Goal: Task Accomplishment & Management: Complete application form

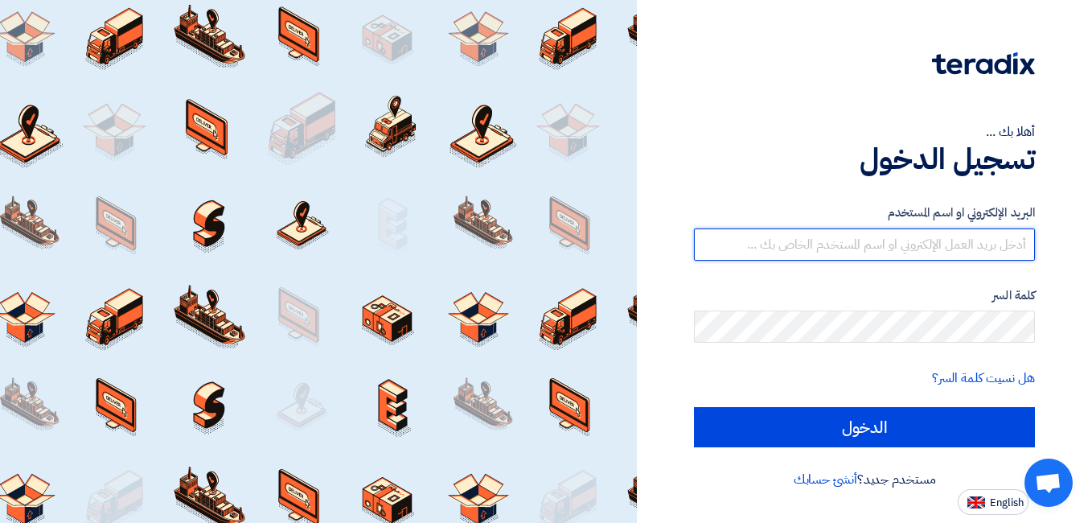
click at [904, 247] on input "text" at bounding box center [864, 244] width 341 height 32
type input "[EMAIL_ADDRESS][DOMAIN_NAME]"
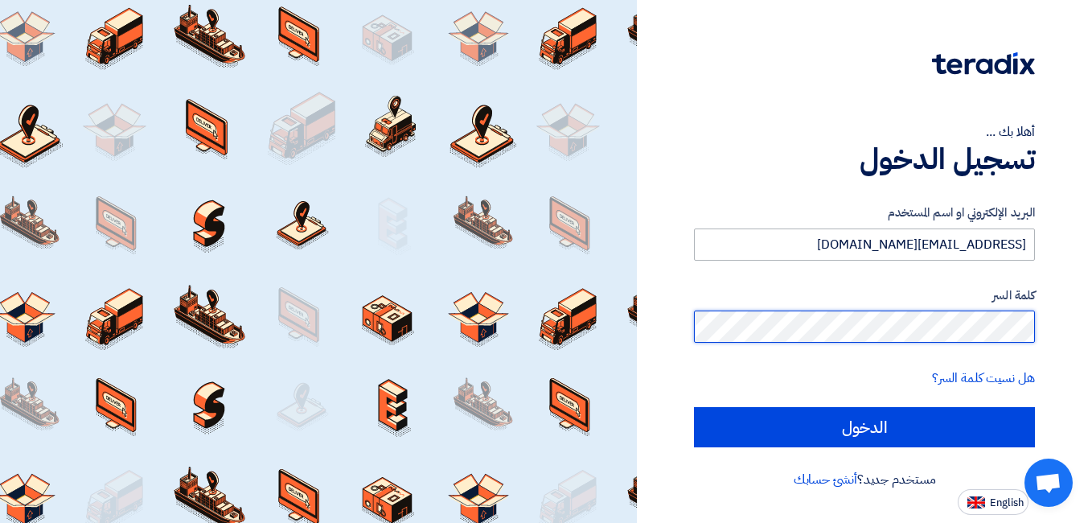
click at [694, 407] on input "الدخول" at bounding box center [864, 427] width 341 height 40
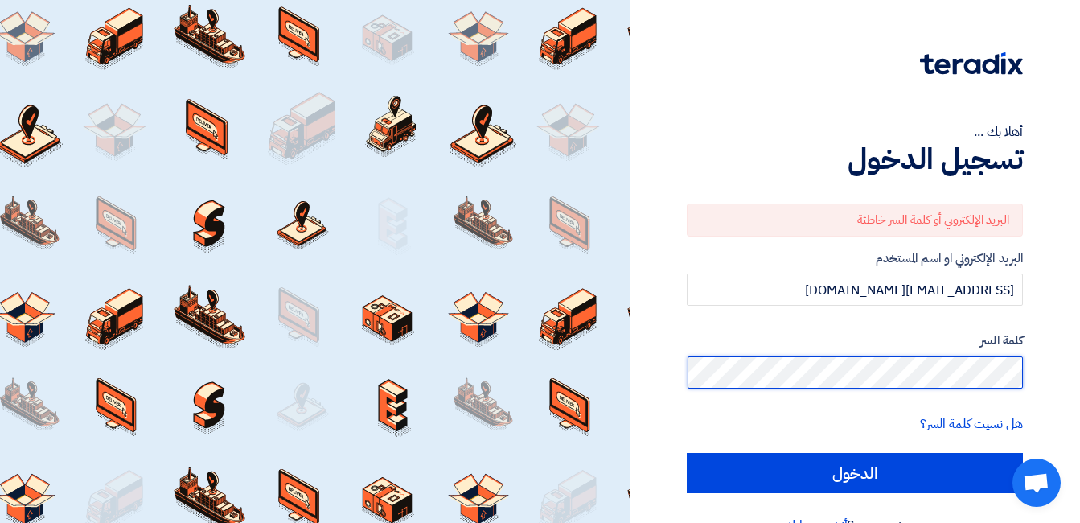
click at [1056, 374] on div "أهلا بك ... تسجيل الدخول البريد الإلكتروني أو كلمة السر خاطئة البريد الإلكتروني…" at bounding box center [855, 280] width 426 height 560
click at [687, 453] on input "الدخول" at bounding box center [855, 473] width 336 height 40
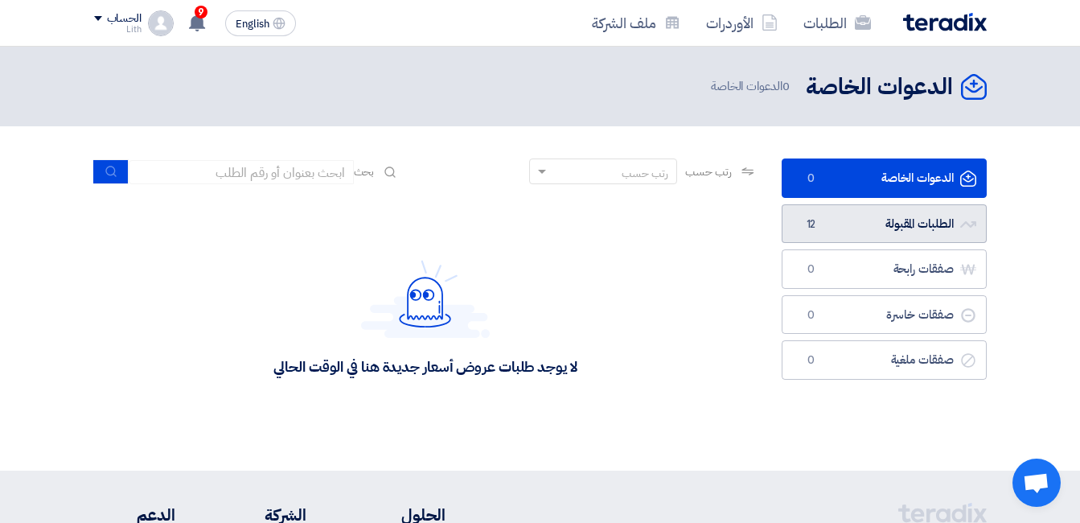
click at [909, 224] on link "الطلبات المقبولة الطلبات المقبولة 12" at bounding box center [883, 223] width 205 height 39
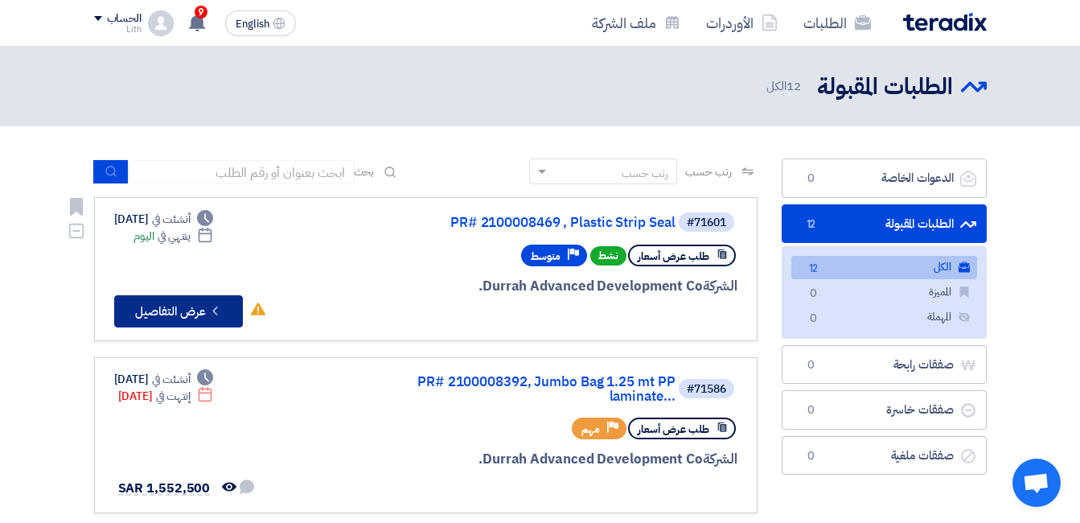
click at [178, 306] on button "Check details عرض التفاصيل" at bounding box center [178, 311] width 129 height 32
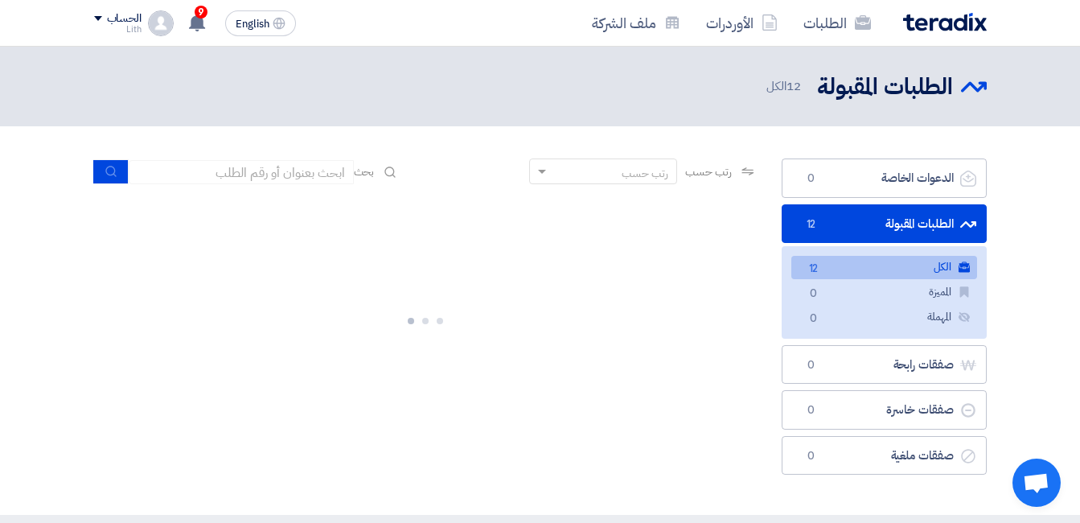
click at [913, 216] on link "الطلبات المقبولة الطلبات المقبولة 12" at bounding box center [883, 223] width 205 height 39
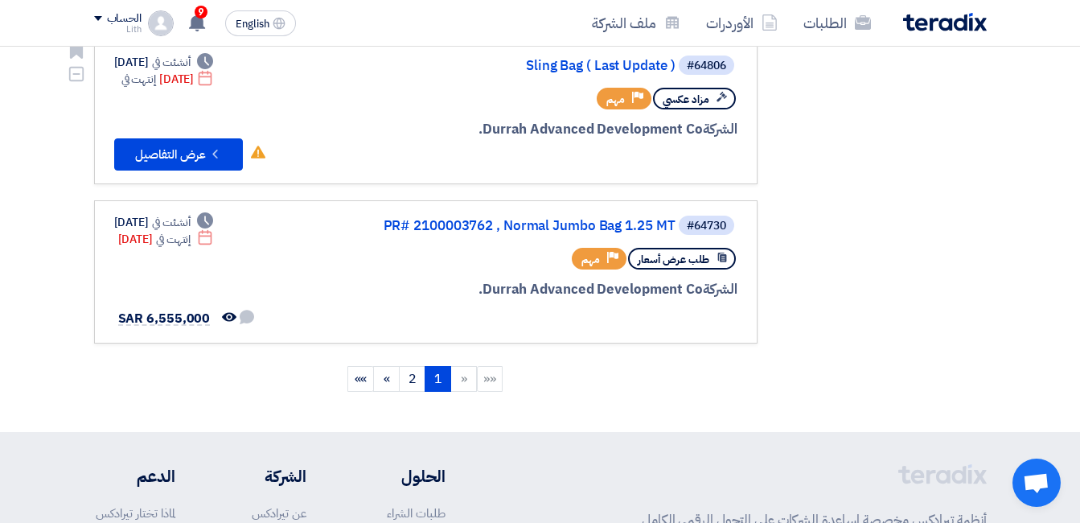
scroll to position [1528, 0]
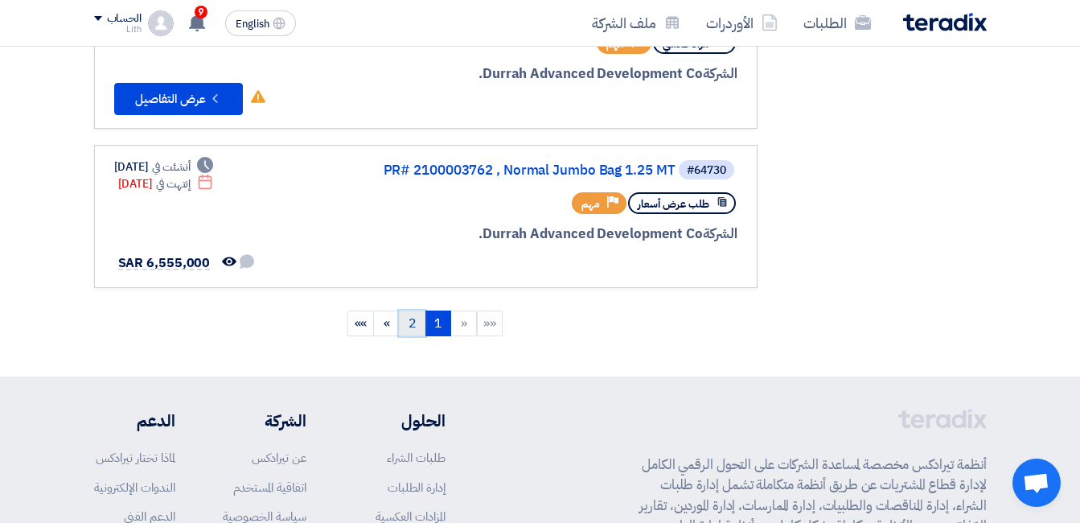
click at [412, 310] on link "2" at bounding box center [412, 323] width 27 height 26
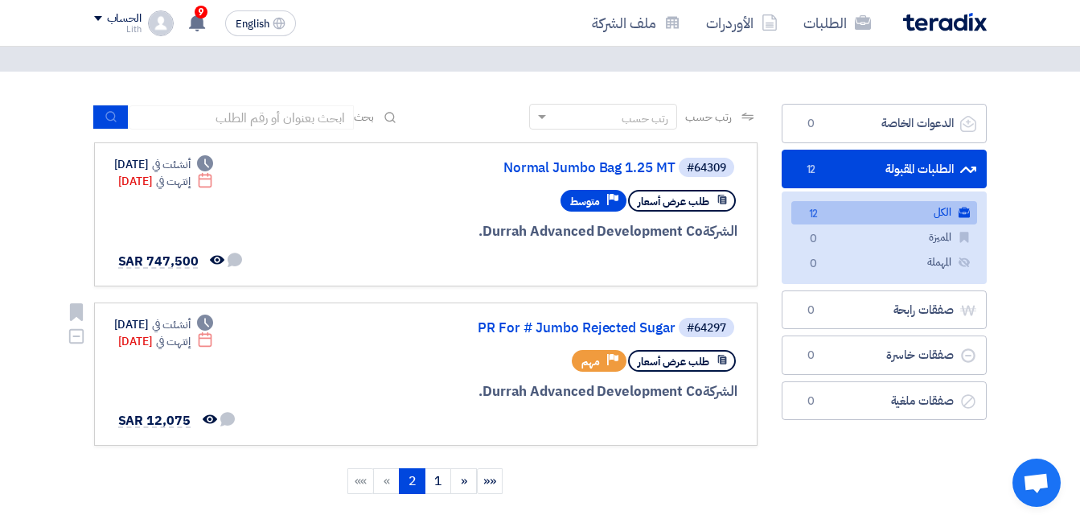
scroll to position [161, 0]
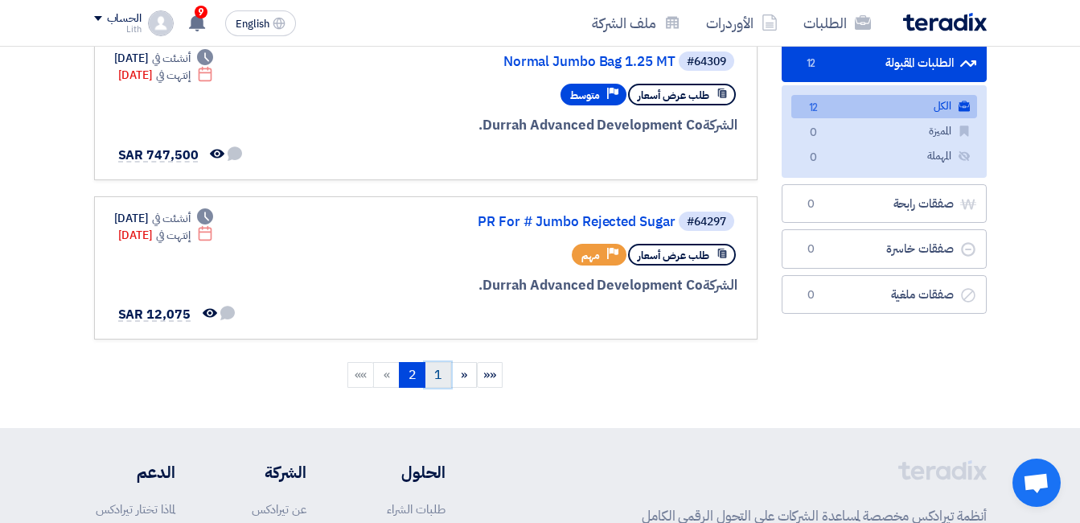
click at [445, 379] on link "1" at bounding box center [438, 375] width 27 height 26
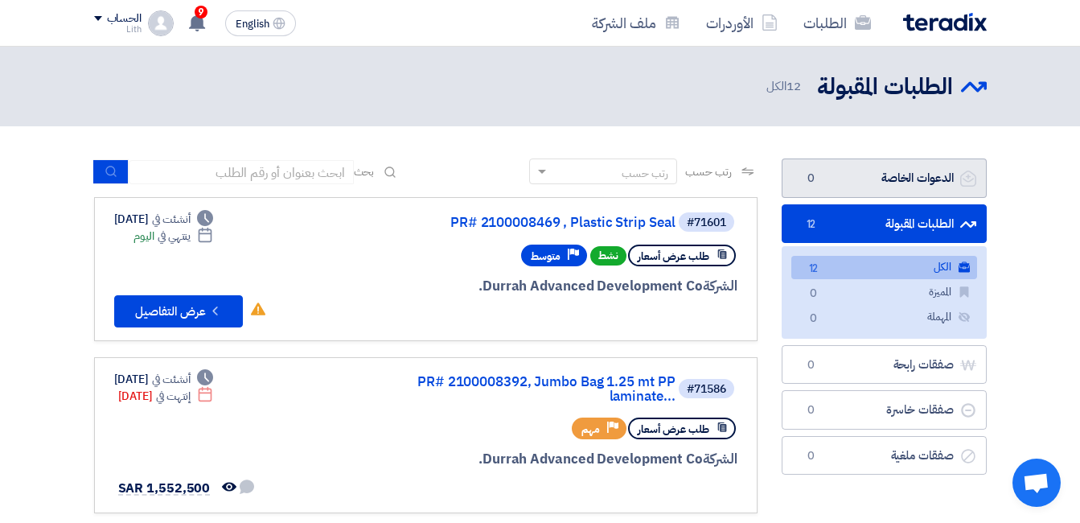
click at [864, 172] on link "الدعوات الخاصة الدعوات الخاصة 0" at bounding box center [883, 177] width 205 height 39
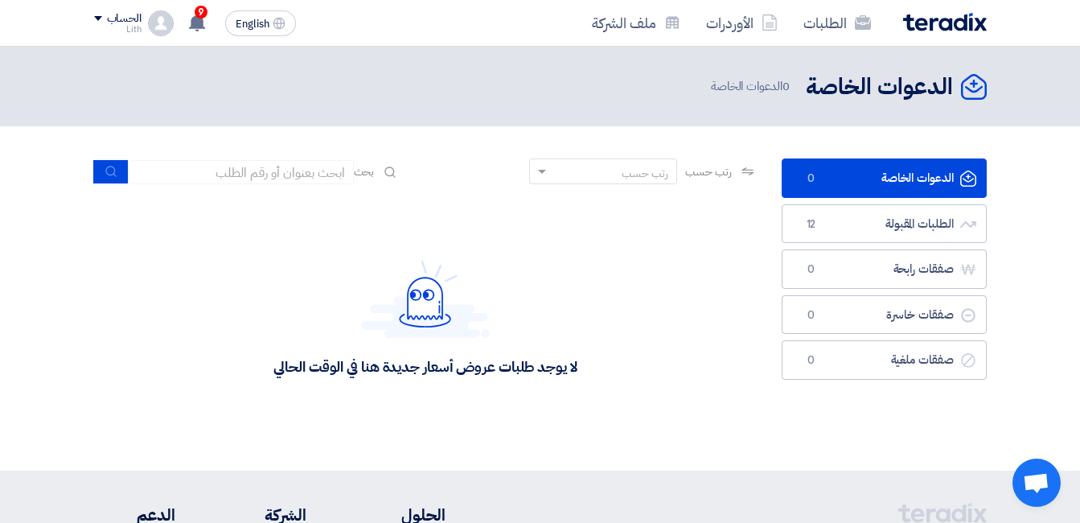
click at [968, 80] on icon "الدعوات الخاصة" at bounding box center [974, 87] width 26 height 26
click at [888, 88] on h2 "الدعوات الخاصة" at bounding box center [879, 87] width 147 height 31
click at [204, 25] on icon at bounding box center [197, 23] width 18 height 18
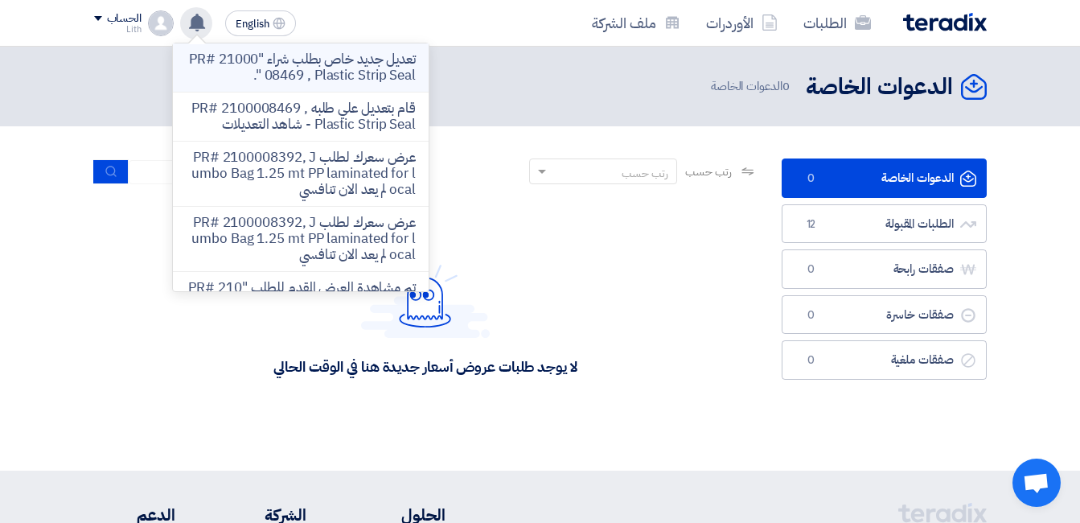
click at [301, 82] on p "تعديل جديد خاص بطلب شراء "PR# 2100008469 , Plastic Strip Seal "." at bounding box center [301, 67] width 230 height 32
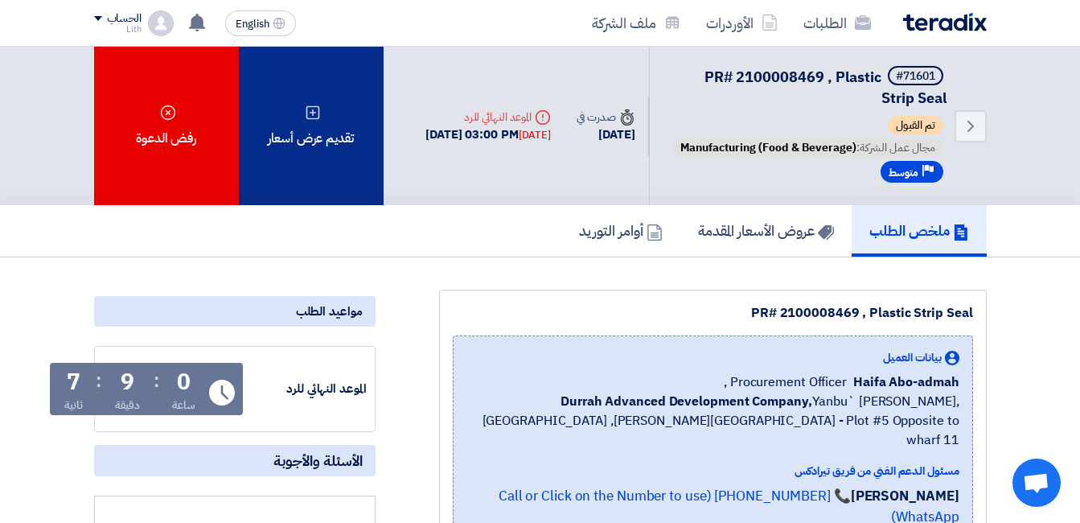
click at [330, 161] on div "تقديم عرض أسعار" at bounding box center [311, 126] width 145 height 158
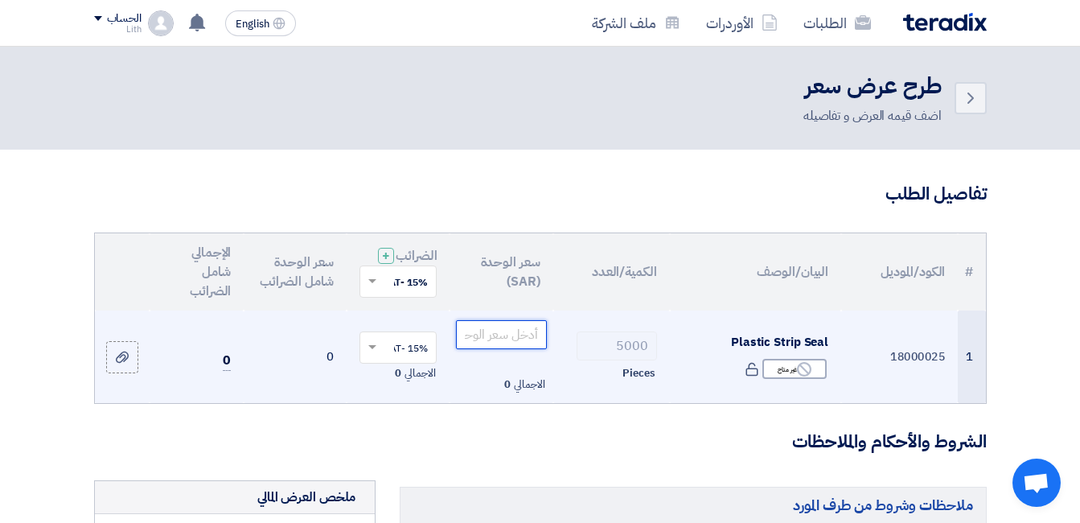
click at [490, 349] on input "number" at bounding box center [501, 334] width 90 height 29
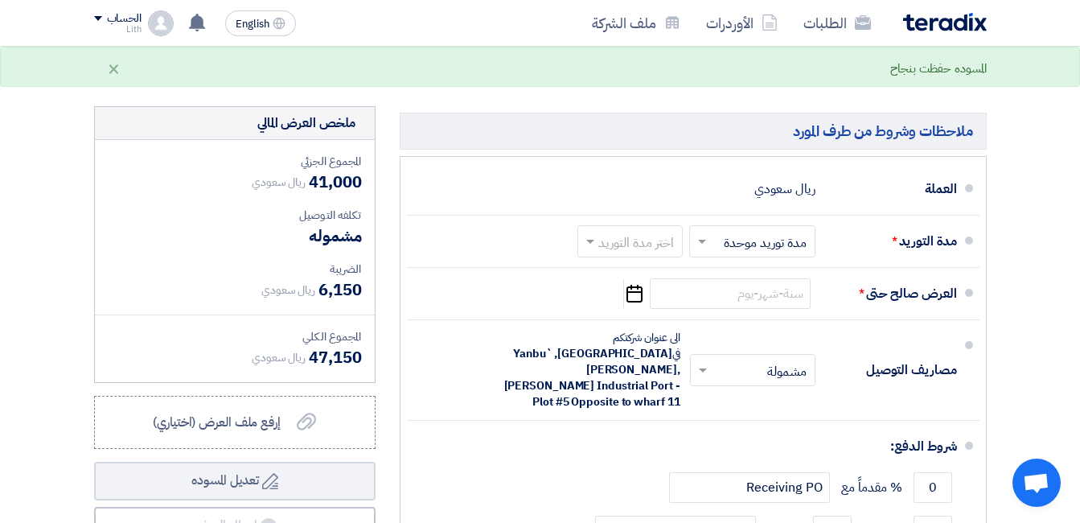
scroll to position [402, 0]
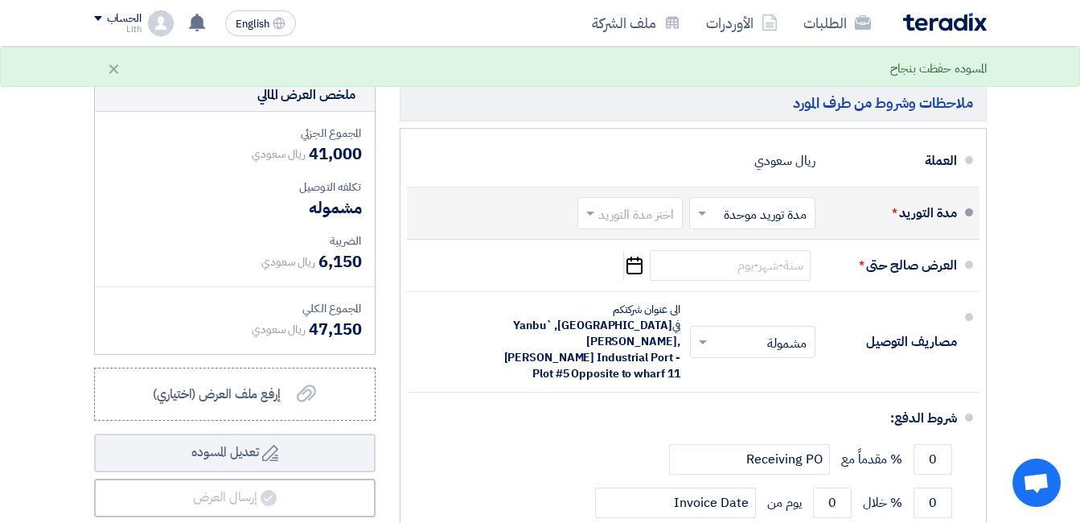
type input "8.20"
click at [733, 223] on input "text" at bounding box center [749, 214] width 118 height 23
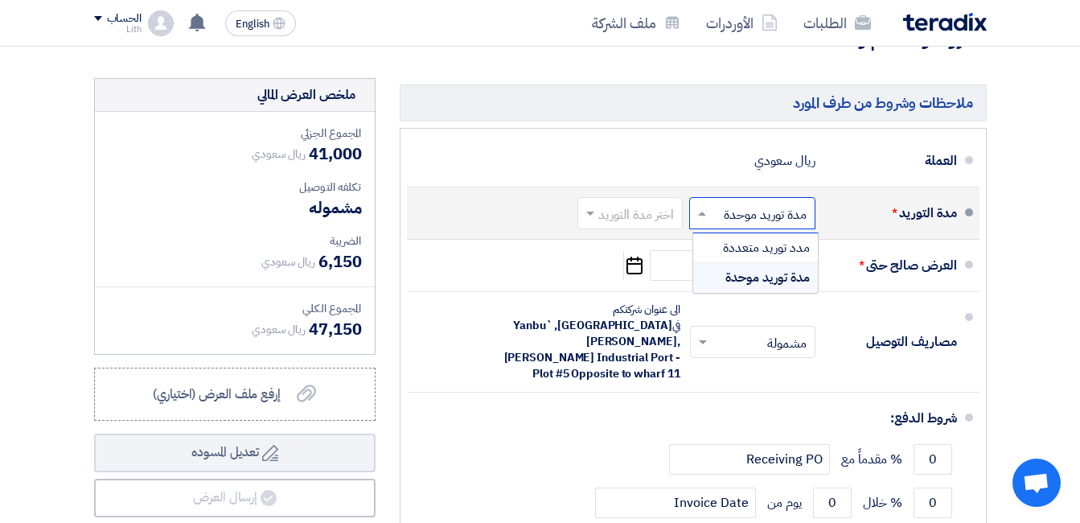
click at [761, 285] on span "مدة توريد موحدة" at bounding box center [767, 277] width 84 height 19
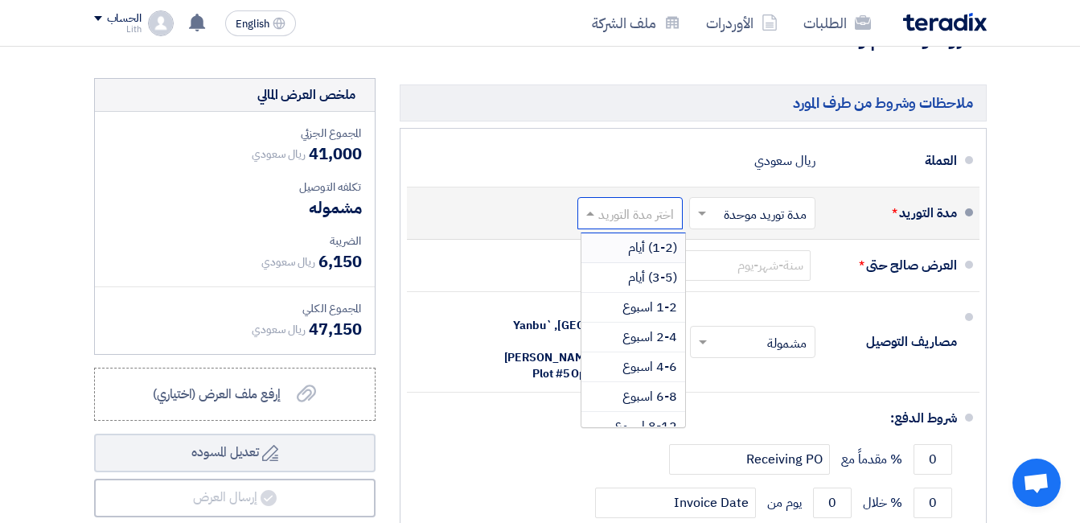
click at [658, 226] on input "text" at bounding box center [626, 214] width 97 height 23
click at [639, 347] on span "2-4 اسبوع" at bounding box center [649, 336] width 55 height 19
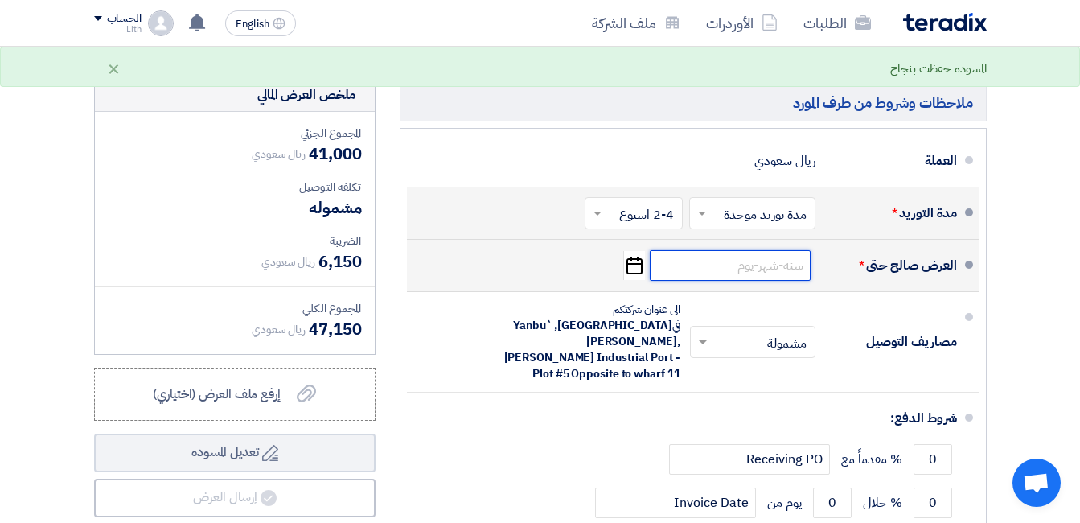
click at [735, 277] on input at bounding box center [730, 265] width 161 height 31
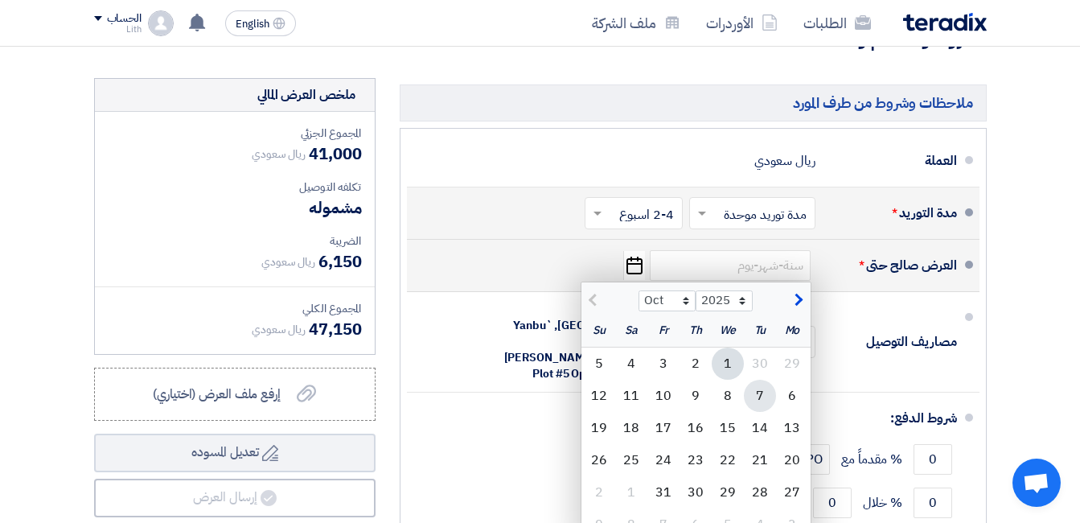
click at [755, 411] on div "7" at bounding box center [760, 395] width 32 height 32
type input "[DATE]"
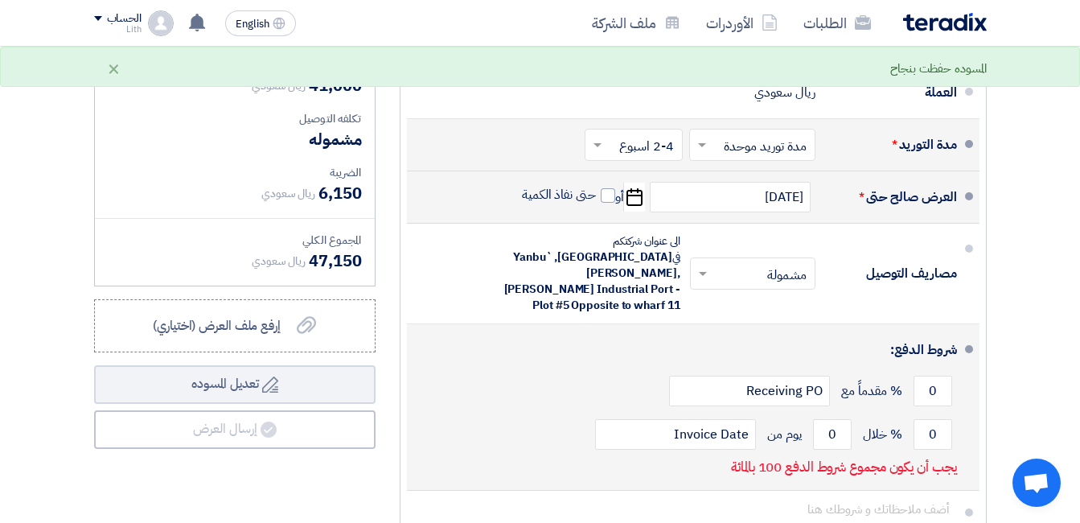
scroll to position [563, 0]
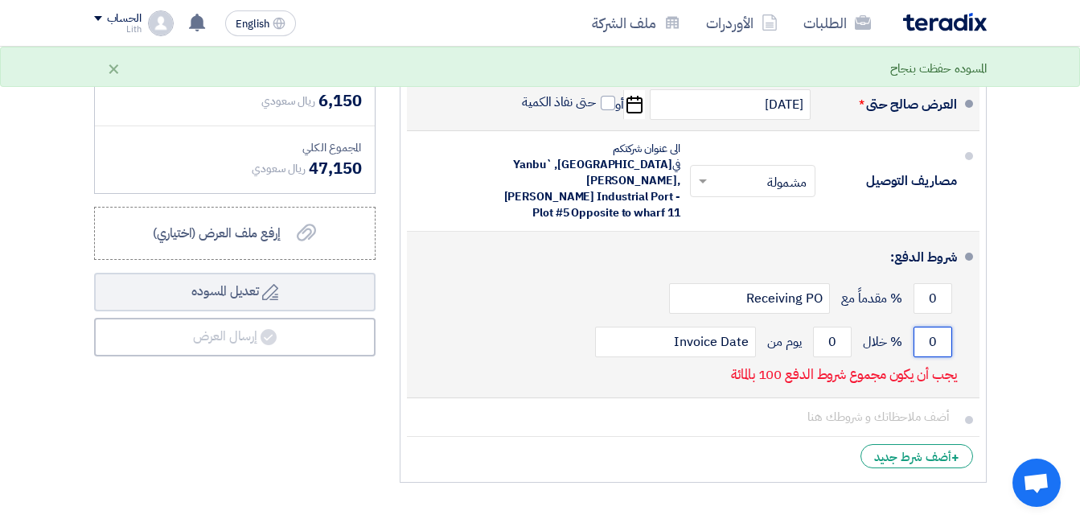
drag, startPoint x: 926, startPoint y: 337, endPoint x: 958, endPoint y: 341, distance: 32.4
click at [958, 341] on li "شروط الدفع: 0 % مقدماً مع Receiving PO 0 % خلال 0 Invoice Date" at bounding box center [693, 315] width 572 height 166
type input "100"
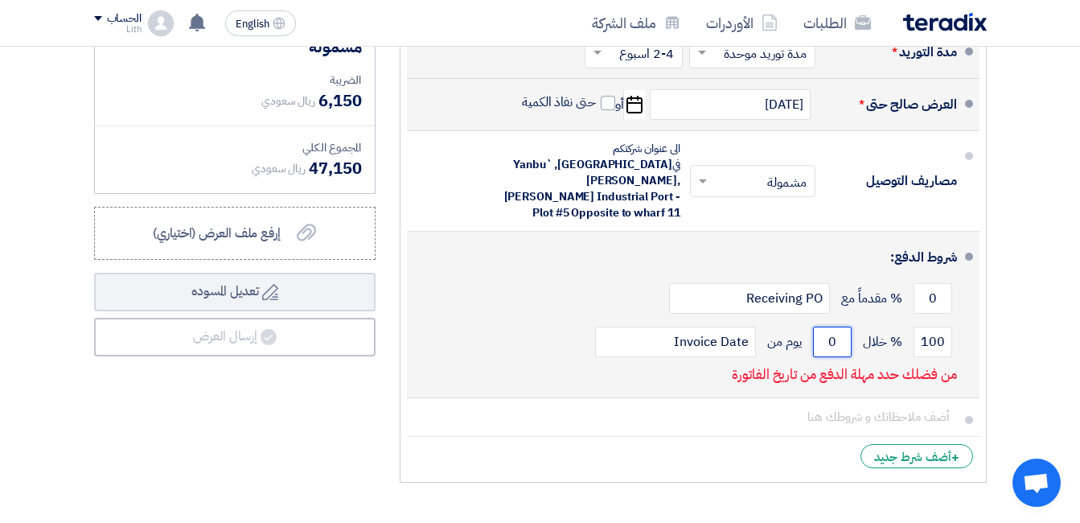
drag, startPoint x: 837, startPoint y: 344, endPoint x: 827, endPoint y: 340, distance: 10.5
click at [829, 341] on input "0" at bounding box center [832, 341] width 39 height 31
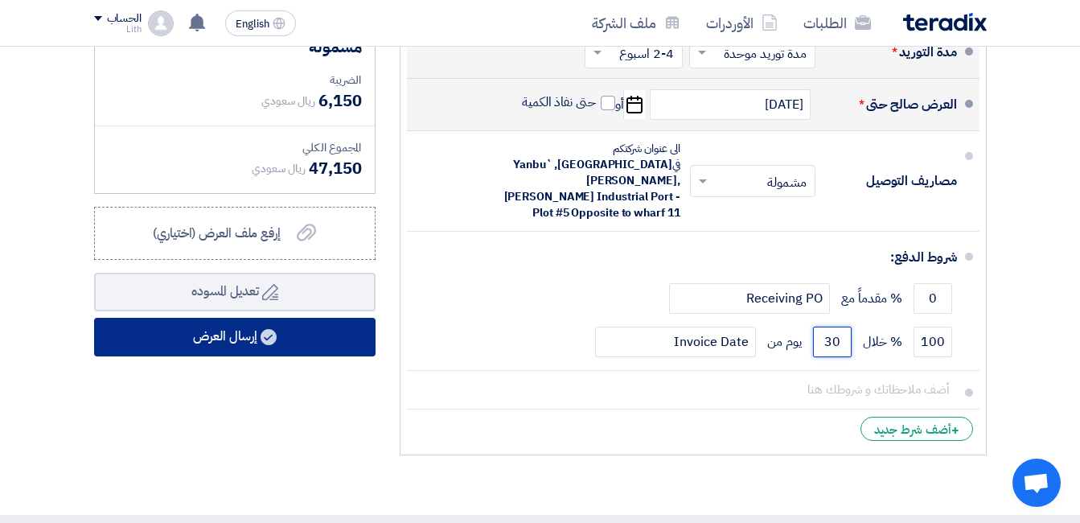
type input "30"
click at [285, 354] on button "إرسال العرض" at bounding box center [234, 337] width 281 height 39
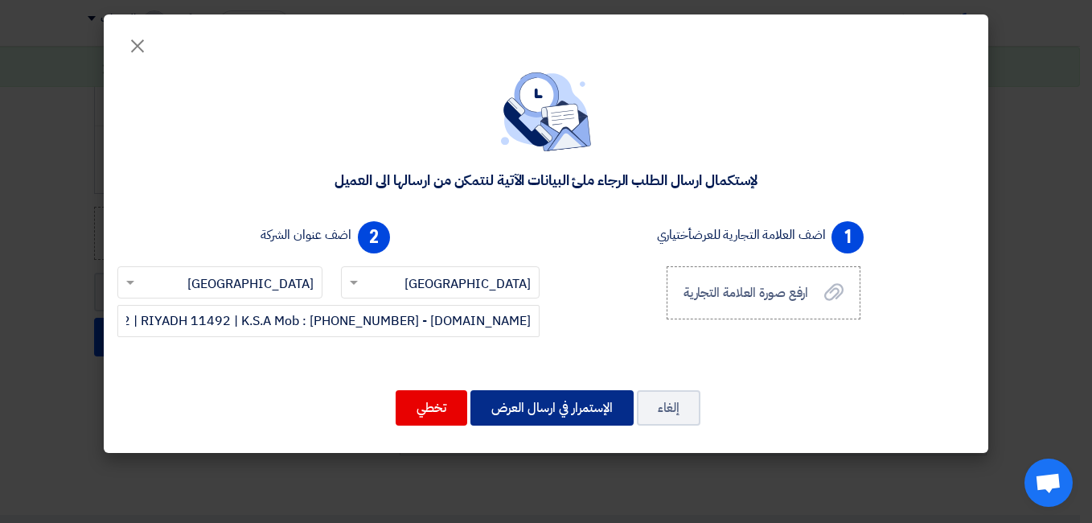
click at [577, 408] on button "الإستمرار في ارسال العرض" at bounding box center [551, 407] width 163 height 35
